Goal: Information Seeking & Learning: Learn about a topic

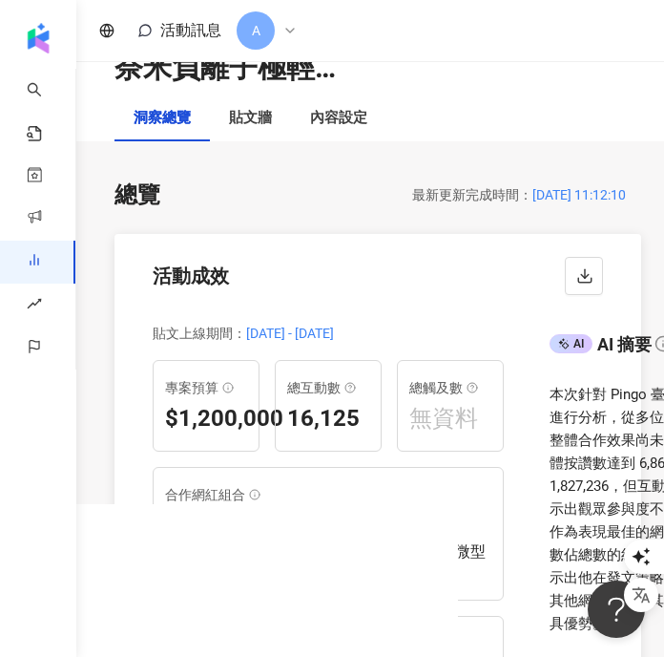
scroll to position [201, 0]
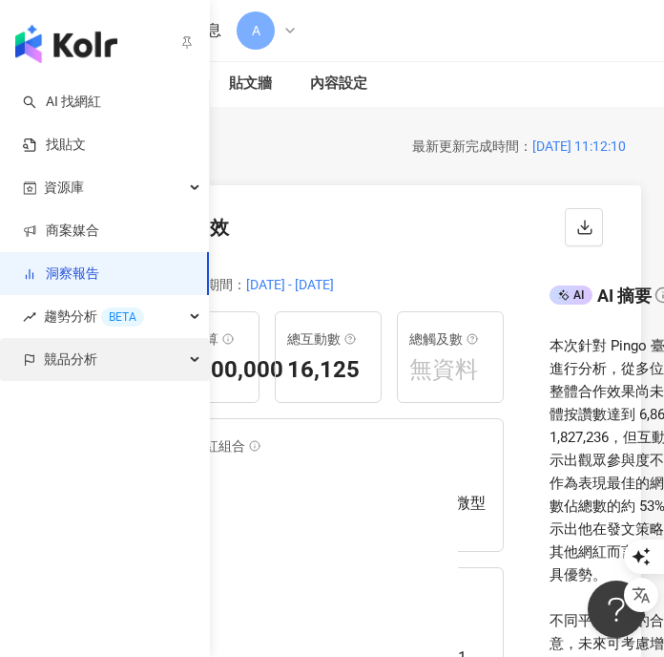
click at [51, 373] on span "競品分析" at bounding box center [70, 359] width 53 height 43
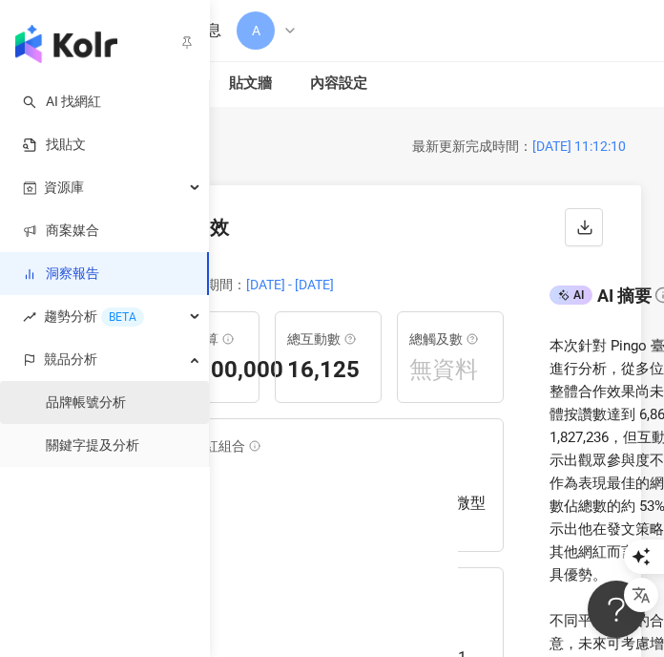
click at [99, 408] on link "品牌帳號分析" at bounding box center [86, 402] width 80 height 19
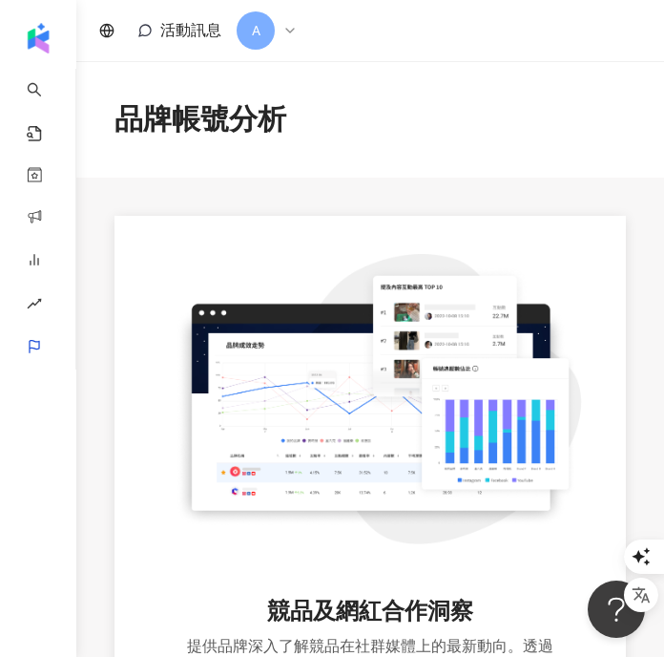
drag, startPoint x: 660, startPoint y: 251, endPoint x: 1016, endPoint y: 198, distance: 360.0
click at [663, 198] on html "AI 找網紅 找貼文 資源庫 商案媒合 洞察報告 趨勢分析 BETA 競品分析 活動訊息 A 品牌帳號分析 競品及網紅合作洞察 提供品牌深入了解競品在社群媒體…" at bounding box center [332, 328] width 664 height 657
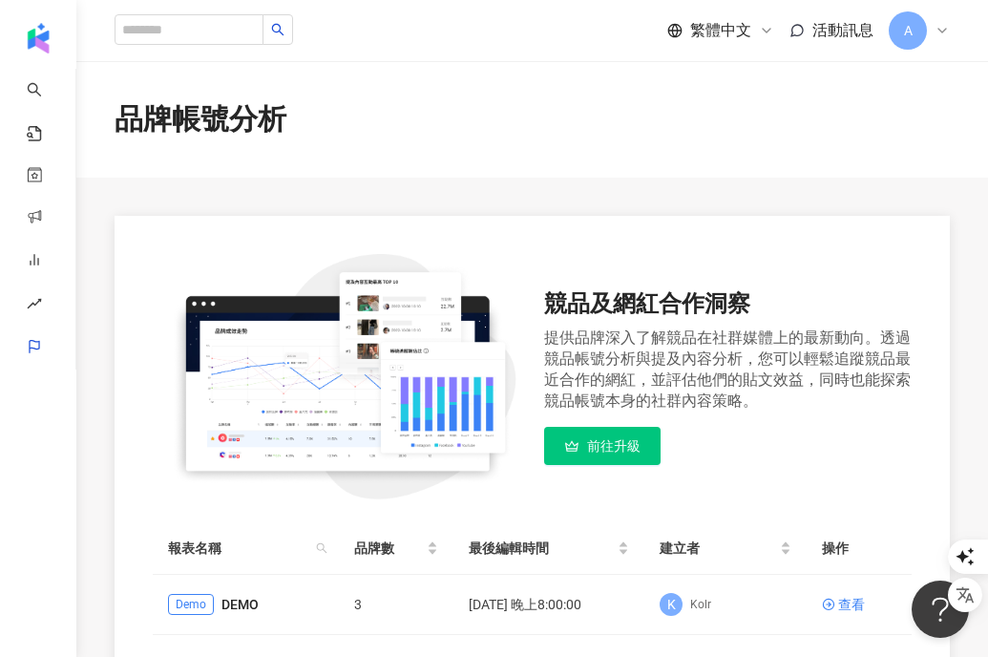
click at [663, 38] on div "A" at bounding box center [919, 30] width 61 height 38
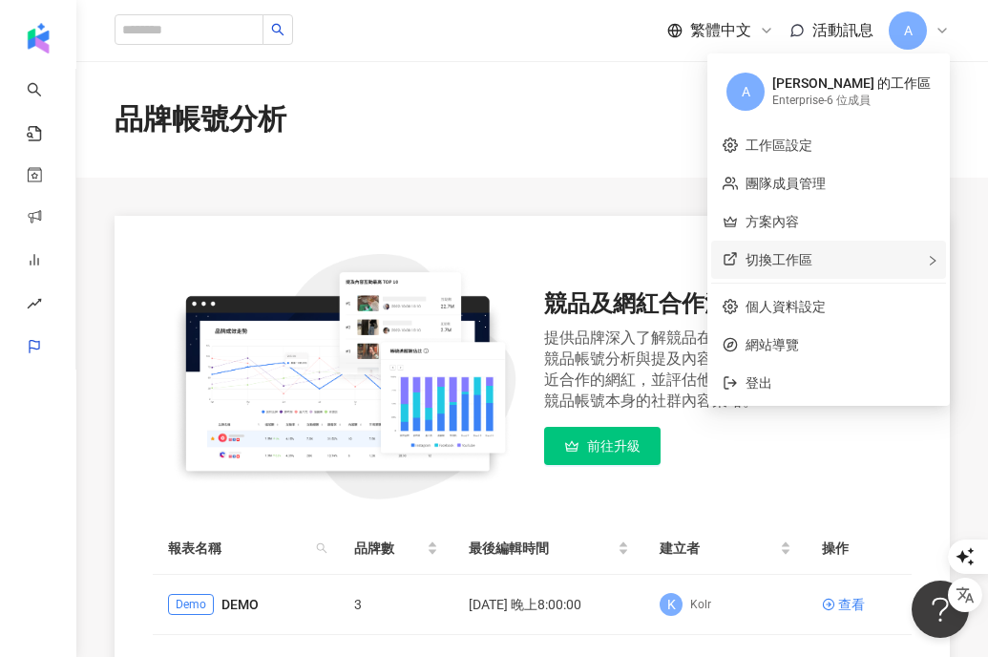
click at [663, 256] on div "切換工作區" at bounding box center [828, 260] width 235 height 38
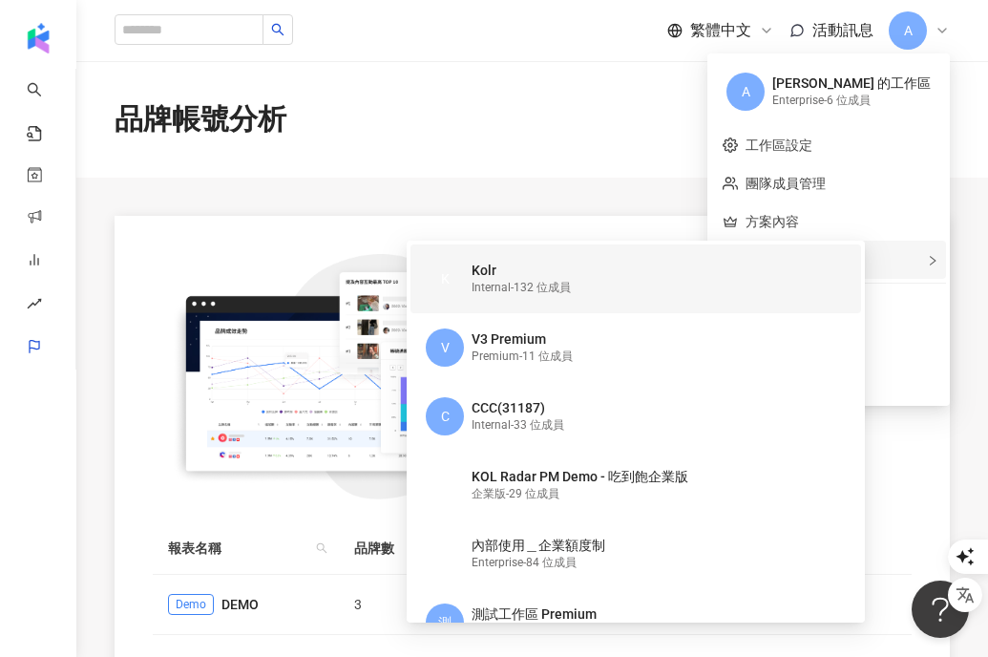
click at [568, 282] on div "Internal - 132 位成員" at bounding box center [520, 288] width 99 height 16
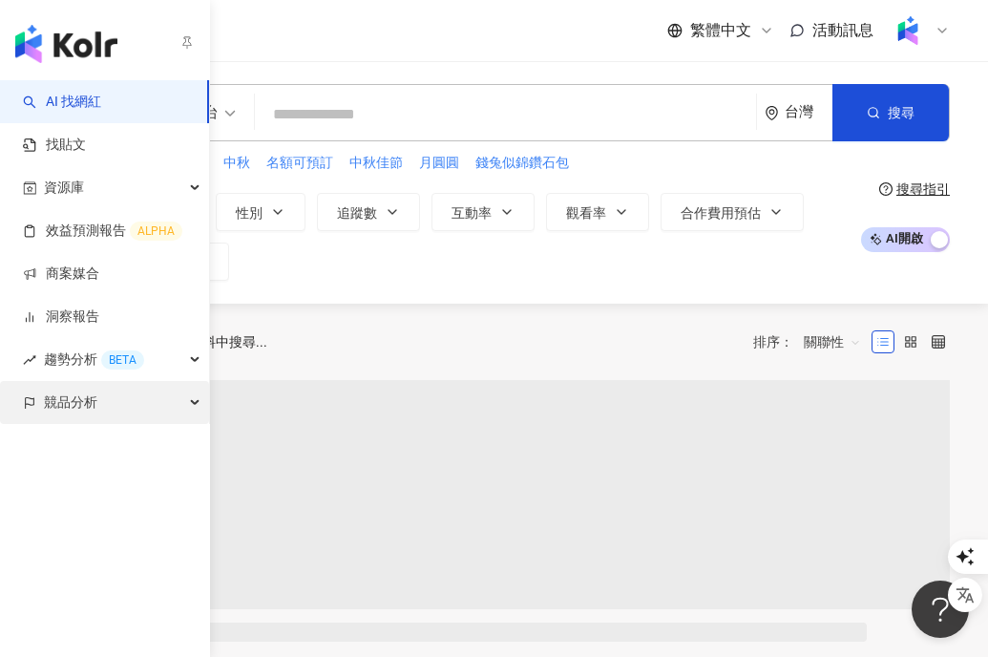
click at [93, 399] on span "競品分析" at bounding box center [70, 402] width 53 height 43
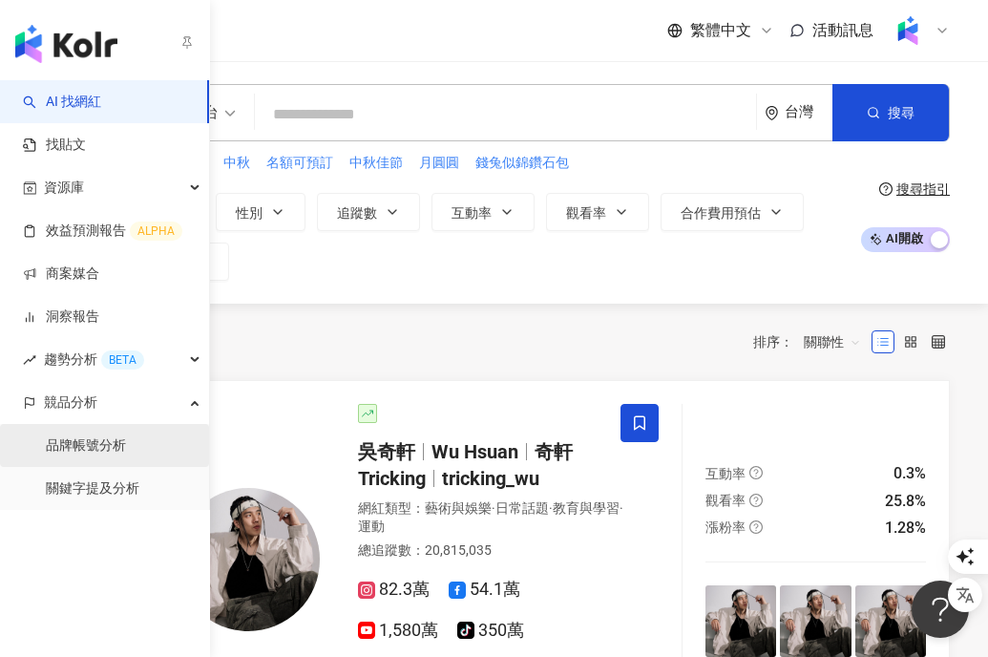
click at [102, 442] on link "品牌帳號分析" at bounding box center [86, 445] width 80 height 19
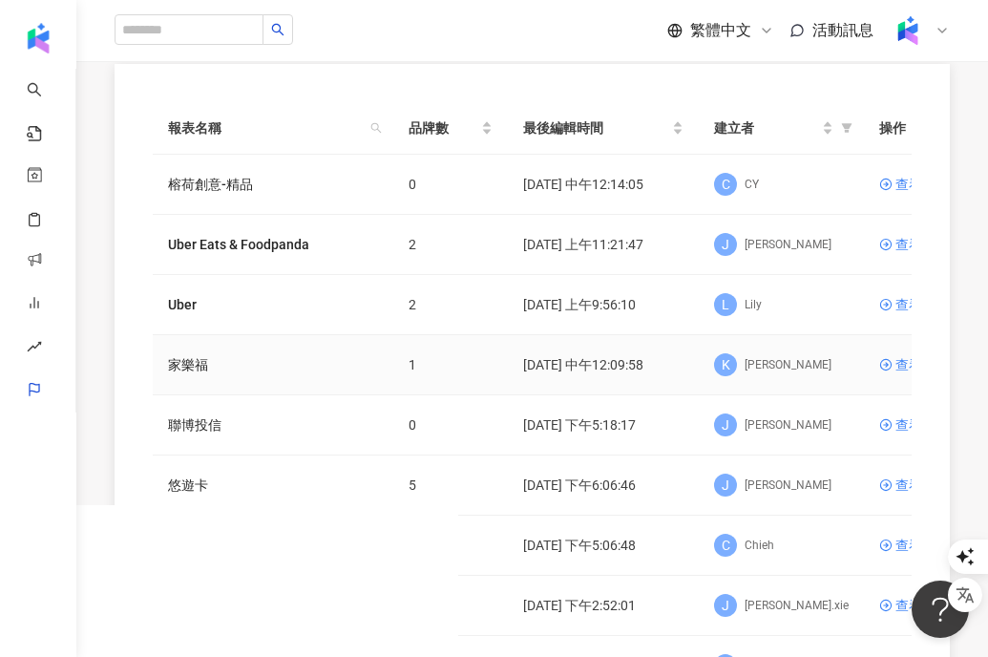
scroll to position [153, 0]
click at [663, 481] on div "查看" at bounding box center [908, 483] width 27 height 21
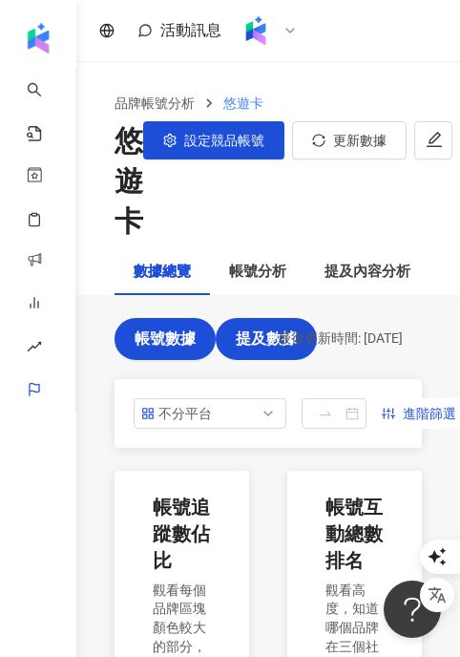
click at [249, 334] on span "提及數據" at bounding box center [266, 338] width 61 height 17
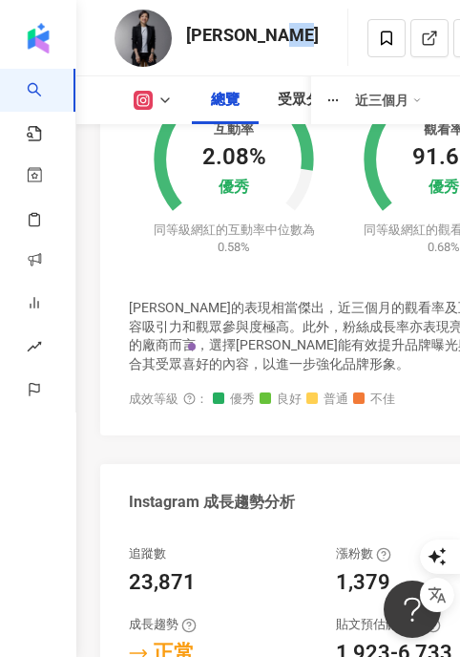
click at [297, 34] on div "[PERSON_NAME]" at bounding box center [252, 35] width 133 height 24
click at [331, 33] on div "[PERSON_NAME] 追蹤數 23,871 互動率 2.08% 觀看率 91.6%" at bounding box center [268, 37] width 384 height 75
drag, startPoint x: 331, startPoint y: 33, endPoint x: 195, endPoint y: 36, distance: 136.5
click at [195, 36] on div "[PERSON_NAME] 追蹤數 23,871 互動率 2.08% 觀看率 91.6%" at bounding box center [268, 37] width 384 height 75
copy div "[PERSON_NAME] 追蹤數 23,871 互動率 2.08% 觀看率 91.6%"
